Goal: Task Accomplishment & Management: Manage account settings

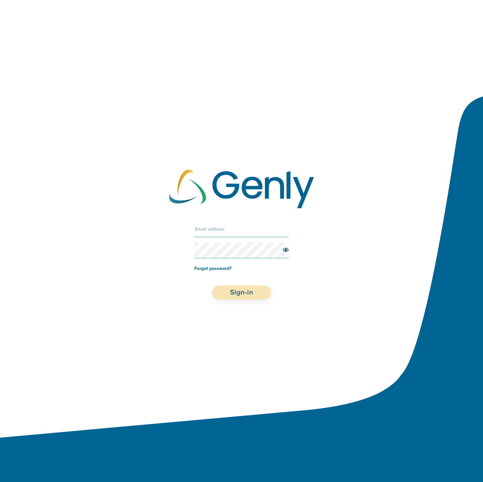
type input "allen.meyer@orthofi.com"
click at [236, 287] on button "Sign-in" at bounding box center [241, 292] width 59 height 14
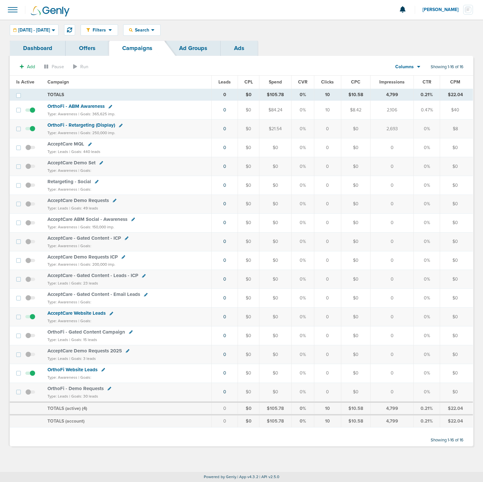
click at [59, 36] on div "Filters Active Only Settings Status Active Inactive Objectives MQL SQL Traffic …" at bounding box center [241, 29] width 483 height 21
click at [58, 35] on div "10.15.2025 - 10.15.2025" at bounding box center [34, 30] width 48 height 11
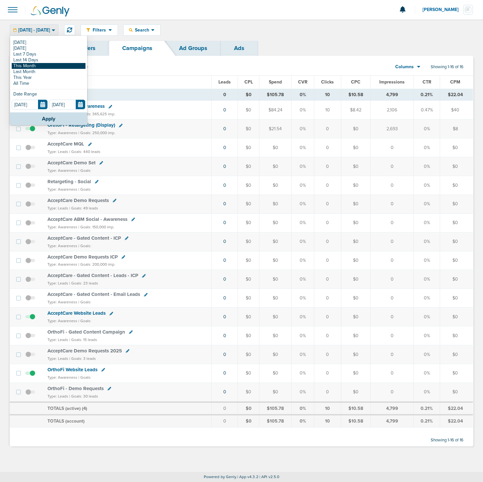
click at [28, 68] on link "This Month" at bounding box center [49, 66] width 74 height 6
